Goal: Book appointment/travel/reservation

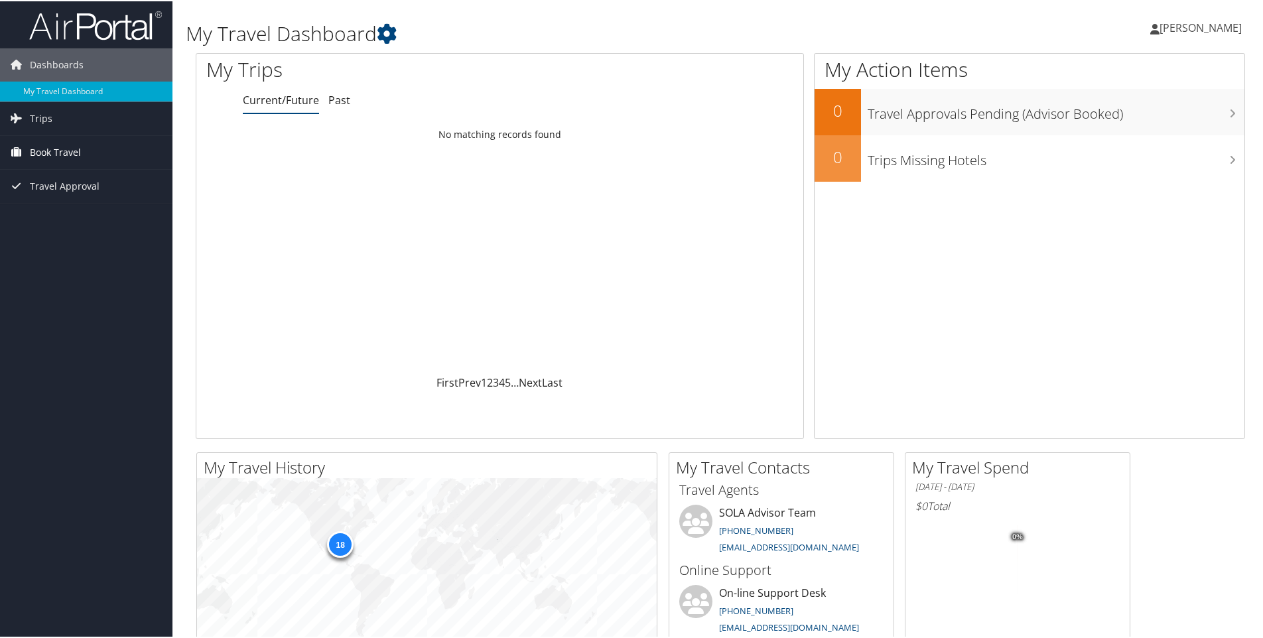
click at [71, 148] on span "Book Travel" at bounding box center [55, 151] width 51 height 33
click at [61, 196] on link "Book/Manage Online Trips" at bounding box center [86, 198] width 173 height 20
